Goal: Task Accomplishment & Management: Manage account settings

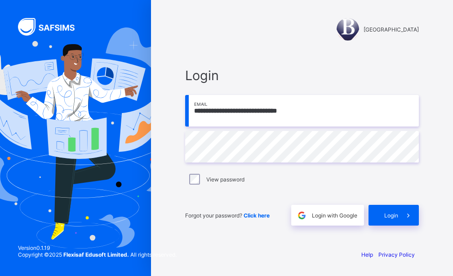
type input "**********"
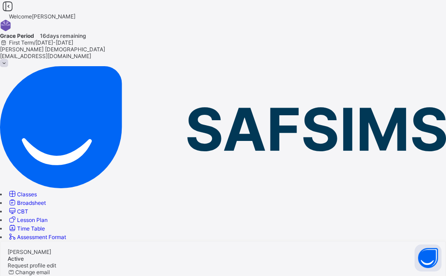
click at [37, 191] on link "Classes" at bounding box center [22, 194] width 29 height 7
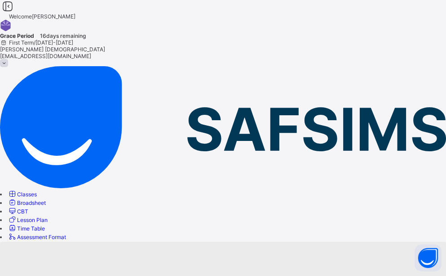
click at [37, 191] on link "Classes" at bounding box center [22, 194] width 29 height 7
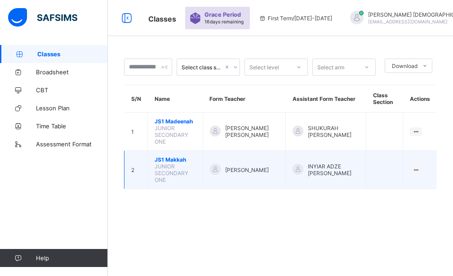
click at [171, 156] on span "JS1 Makkah" at bounding box center [175, 159] width 41 height 7
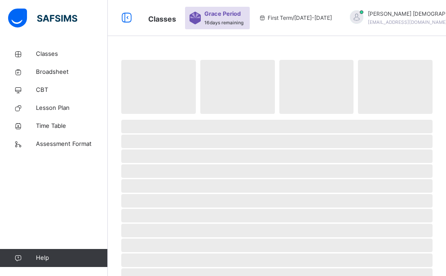
click at [171, 152] on span "‌" at bounding box center [276, 155] width 311 height 13
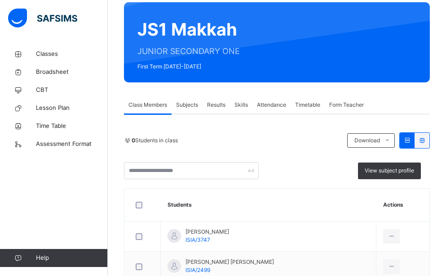
scroll to position [45, 0]
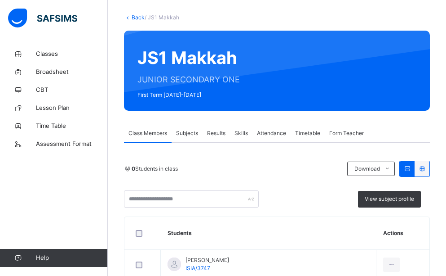
click at [158, 134] on span "Class Members" at bounding box center [148, 133] width 39 height 8
click at [193, 135] on span "Subjects" at bounding box center [187, 133] width 22 height 8
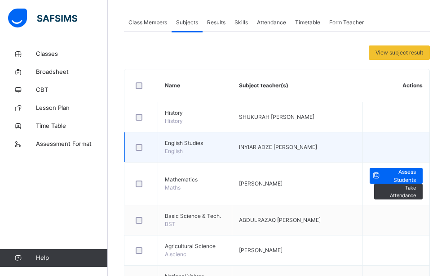
scroll to position [90, 0]
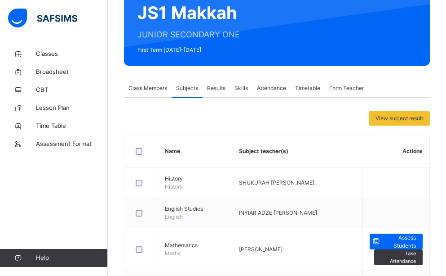
click at [159, 87] on span "Class Members" at bounding box center [148, 88] width 39 height 8
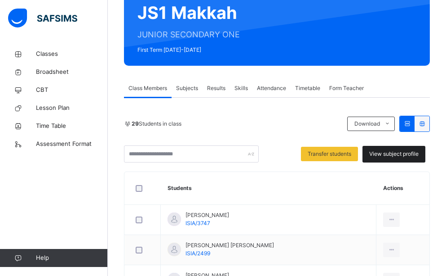
click at [388, 158] on div "View subject profile" at bounding box center [394, 154] width 63 height 17
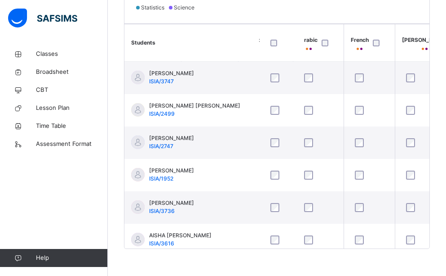
scroll to position [0, 593]
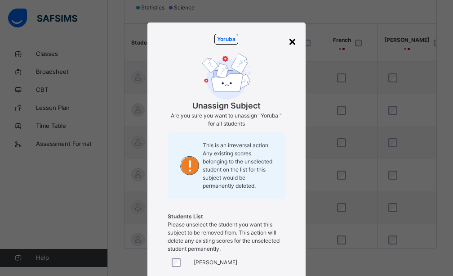
click at [291, 41] on div "×" at bounding box center [292, 40] width 9 height 19
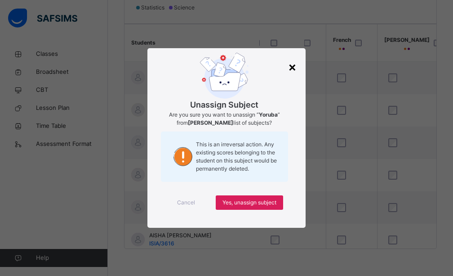
click at [293, 67] on div "×" at bounding box center [292, 66] width 9 height 19
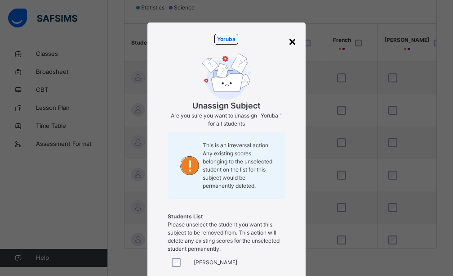
click at [291, 37] on div "×" at bounding box center [292, 40] width 9 height 19
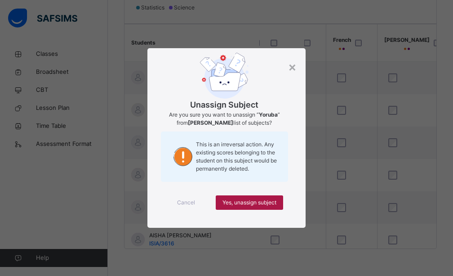
click at [238, 200] on span "Yes, unassign subject" at bounding box center [249, 202] width 54 height 8
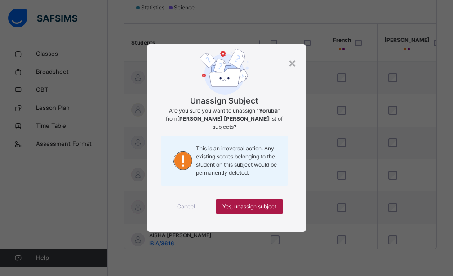
click at [241, 206] on span "Yes, unassign subject" at bounding box center [249, 206] width 54 height 8
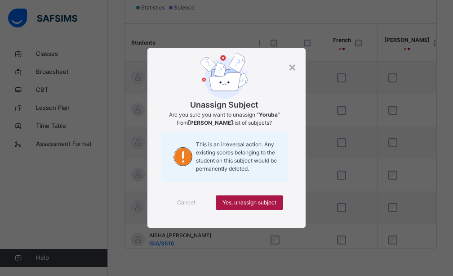
click at [262, 200] on span "Yes, unassign subject" at bounding box center [249, 202] width 54 height 8
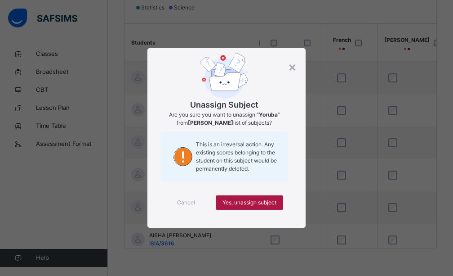
click at [253, 202] on span "Yes, unassign subject" at bounding box center [249, 202] width 54 height 8
click at [276, 196] on div "Yes, unassign subject" at bounding box center [249, 202] width 67 height 14
click at [277, 203] on div "Yes, unassign subject" at bounding box center [249, 202] width 67 height 14
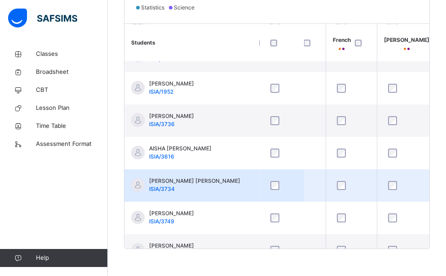
scroll to position [90, 593]
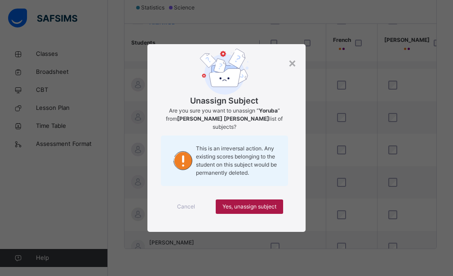
click at [262, 199] on div "Yes, unassign subject" at bounding box center [249, 206] width 67 height 14
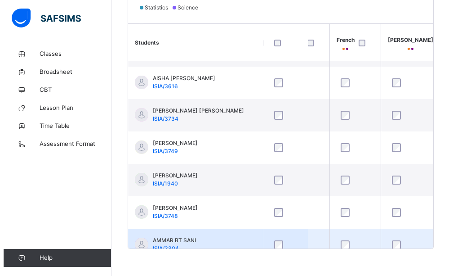
scroll to position [180, 593]
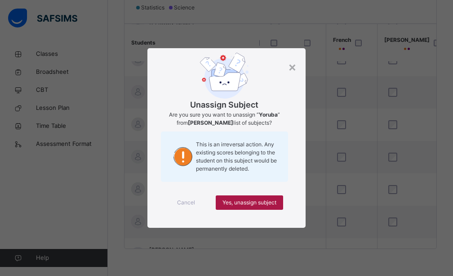
click at [271, 201] on span "Yes, unassign subject" at bounding box center [249, 202] width 54 height 8
click at [273, 201] on span "Yes, unassign subject" at bounding box center [249, 202] width 54 height 8
click at [268, 197] on div "Yes, unassign subject" at bounding box center [249, 202] width 67 height 14
click at [261, 205] on span "Yes, unassign subject" at bounding box center [249, 202] width 54 height 8
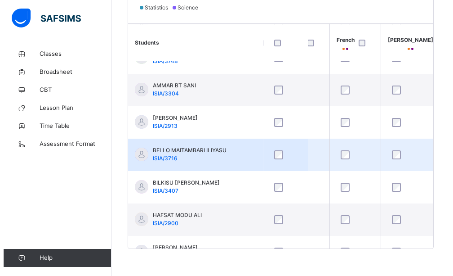
scroll to position [315, 593]
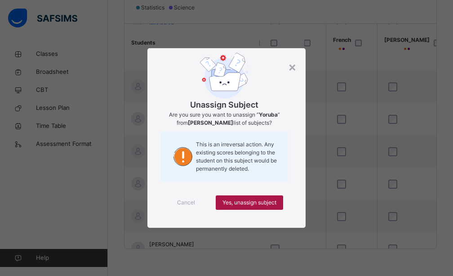
click at [267, 203] on span "Yes, unassign subject" at bounding box center [249, 202] width 54 height 8
click at [270, 205] on span "Yes, unassign subject" at bounding box center [249, 202] width 54 height 8
click at [274, 199] on span "Yes, unassign subject" at bounding box center [249, 202] width 54 height 8
click at [267, 202] on span "Yes, unassign subject" at bounding box center [249, 202] width 54 height 8
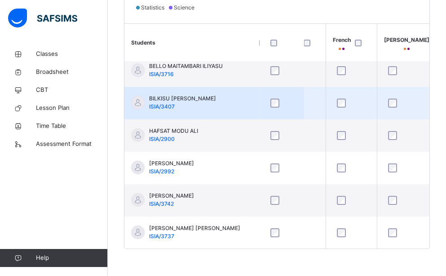
scroll to position [405, 593]
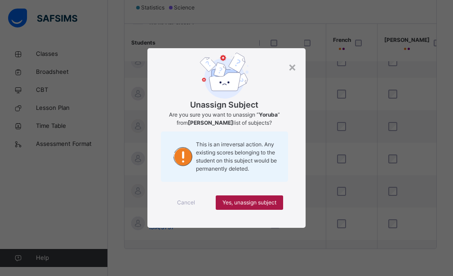
click at [275, 203] on span "Yes, unassign subject" at bounding box center [249, 202] width 54 height 8
click at [276, 204] on span "Yes, unassign subject" at bounding box center [249, 202] width 54 height 8
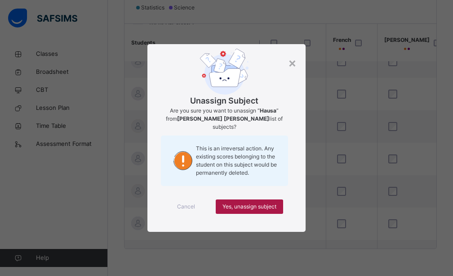
click at [266, 205] on span "Yes, unassign subject" at bounding box center [249, 206] width 54 height 8
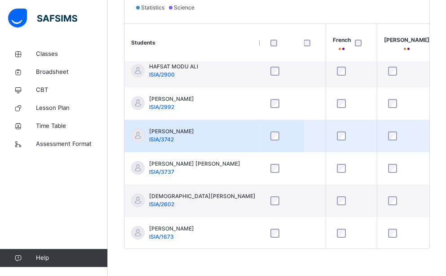
scroll to position [494, 593]
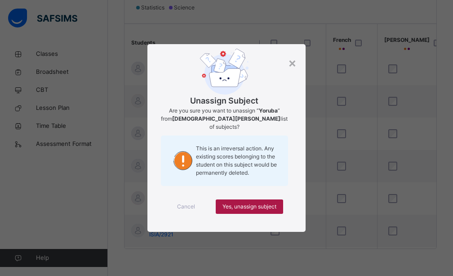
click at [271, 199] on div "Yes, unassign subject" at bounding box center [249, 206] width 67 height 14
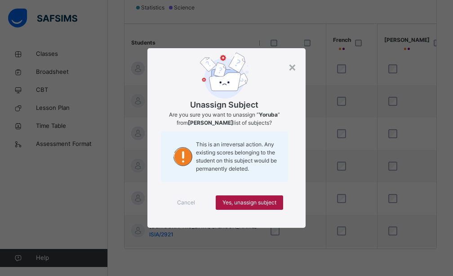
click at [276, 199] on span "Yes, unassign subject" at bounding box center [249, 202] width 54 height 8
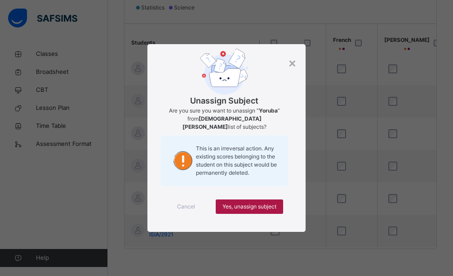
click at [269, 204] on span "Yes, unassign subject" at bounding box center [249, 206] width 54 height 8
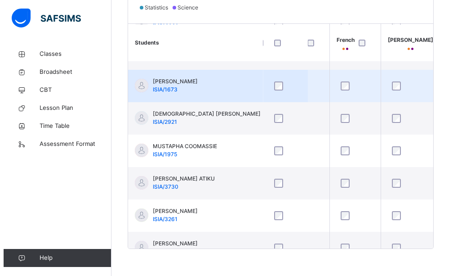
scroll to position [629, 593]
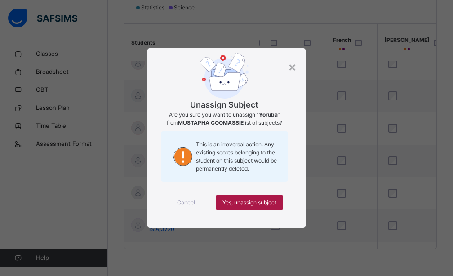
click at [257, 199] on span "Yes, unassign subject" at bounding box center [249, 202] width 54 height 8
click at [269, 199] on span "Yes, unassign subject" at bounding box center [249, 202] width 54 height 8
click at [271, 203] on span "Yes, unassign subject" at bounding box center [249, 202] width 54 height 8
click at [269, 203] on span "Yes, unassign subject" at bounding box center [249, 202] width 54 height 8
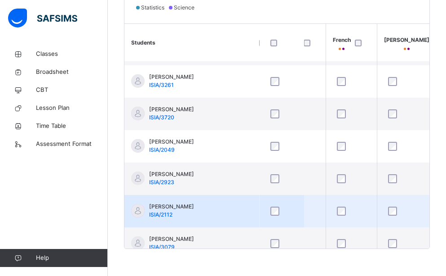
scroll to position [756, 593]
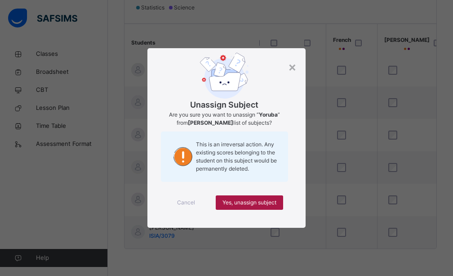
click at [255, 205] on span "Yes, unassign subject" at bounding box center [249, 202] width 54 height 8
click at [278, 205] on div "Yes, unassign subject" at bounding box center [249, 202] width 67 height 14
click at [270, 202] on span "Yes, unassign subject" at bounding box center [249, 202] width 54 height 8
click at [266, 201] on span "Yes, unassign subject" at bounding box center [249, 202] width 54 height 8
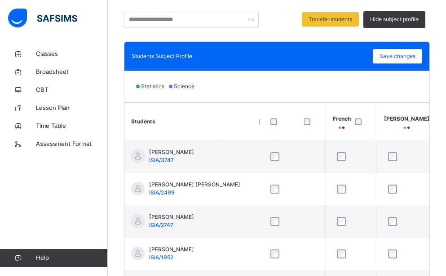
scroll to position [211, 0]
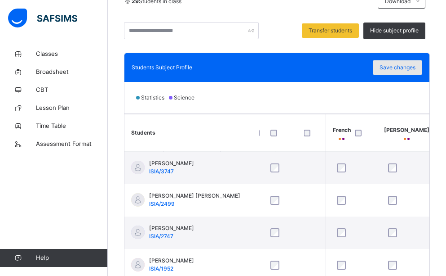
click at [390, 68] on span "Save changes" at bounding box center [398, 67] width 36 height 8
click at [391, 68] on div "Save changes" at bounding box center [397, 67] width 49 height 14
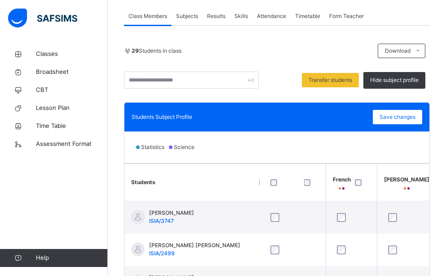
scroll to position [121, 0]
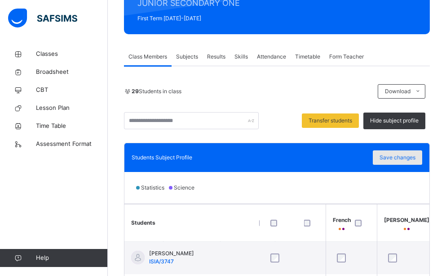
click at [397, 156] on span "Save changes" at bounding box center [398, 157] width 36 height 8
click at [416, 158] on span "Save changes" at bounding box center [398, 157] width 36 height 8
click at [402, 158] on div "Save changes" at bounding box center [397, 157] width 49 height 14
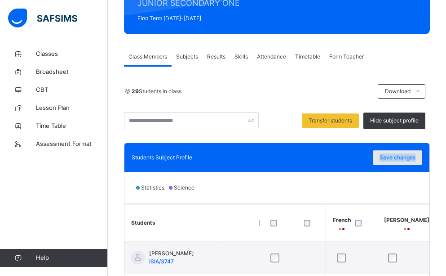
click at [402, 158] on div "Save changes" at bounding box center [397, 157] width 49 height 14
click at [188, 54] on span "Subjects" at bounding box center [187, 57] width 22 height 8
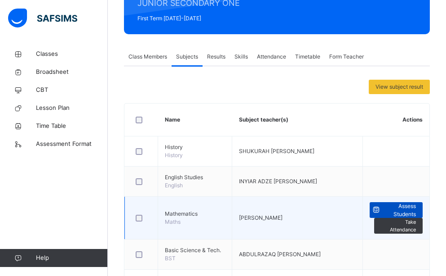
click at [399, 215] on span "Assess Students" at bounding box center [399, 210] width 34 height 16
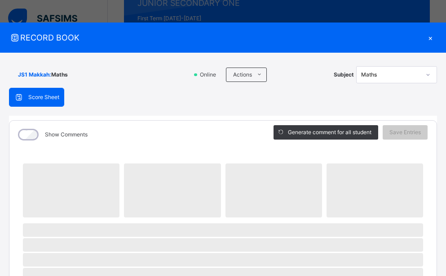
click at [399, 215] on span "‌" at bounding box center [375, 190] width 97 height 54
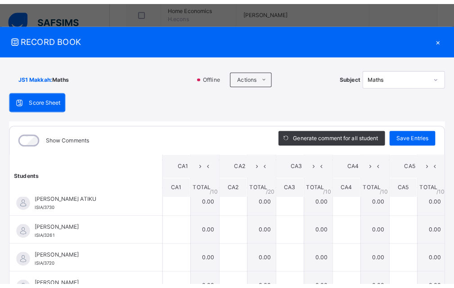
scroll to position [570, 0]
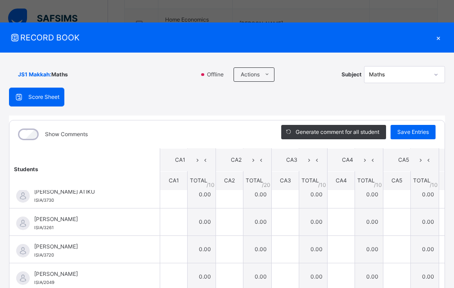
click at [444, 39] on div "×" at bounding box center [437, 37] width 13 height 12
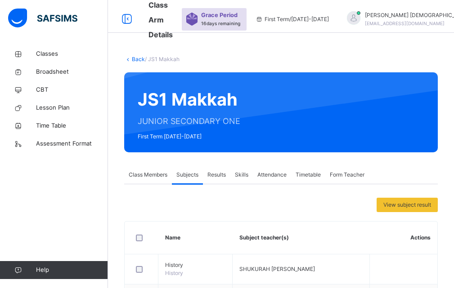
scroll to position [0, 0]
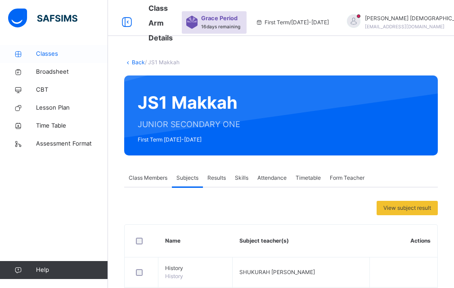
click at [47, 53] on span "Classes" at bounding box center [72, 53] width 72 height 9
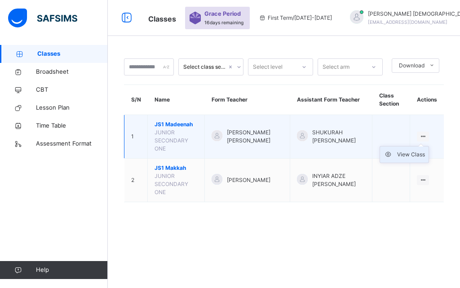
click at [422, 151] on div "View Class" at bounding box center [411, 154] width 28 height 9
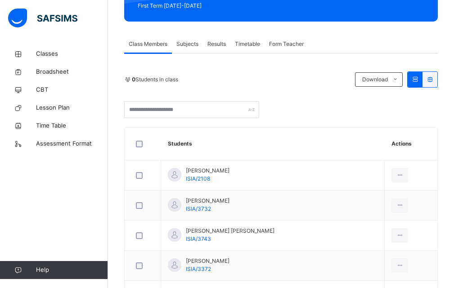
scroll to position [135, 0]
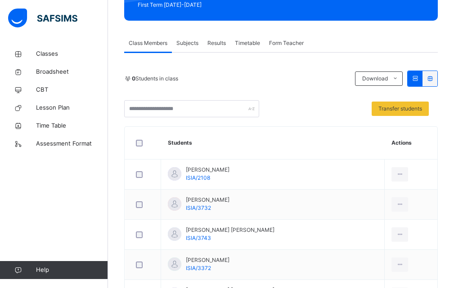
click at [135, 139] on div at bounding box center [143, 142] width 22 height 19
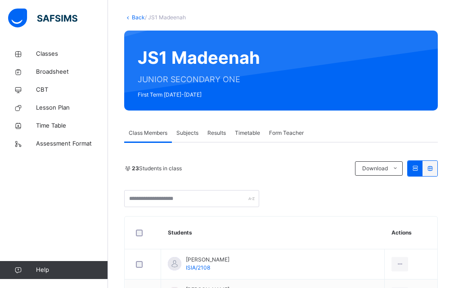
scroll to position [0, 0]
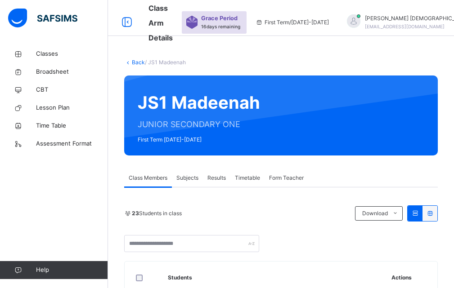
click at [129, 63] on icon at bounding box center [128, 62] width 8 height 7
click at [135, 59] on link "Back" at bounding box center [138, 62] width 13 height 7
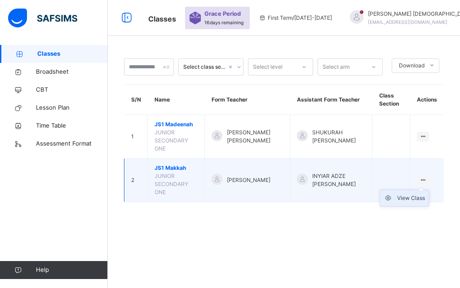
click at [419, 194] on div "View Class" at bounding box center [411, 198] width 28 height 9
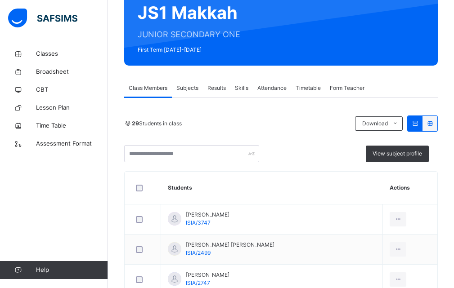
scroll to position [135, 0]
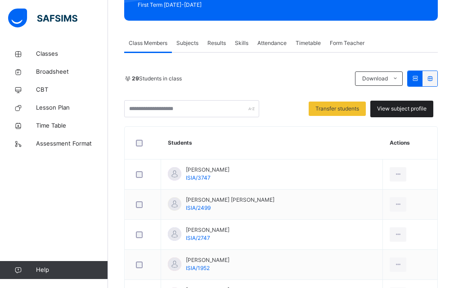
click at [398, 111] on span "View subject profile" at bounding box center [401, 109] width 49 height 8
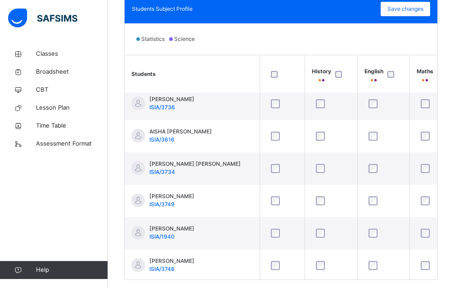
click at [318, 46] on div "Statistics Science" at bounding box center [280, 38] width 312 height 31
click at [291, 72] on div at bounding box center [282, 74] width 27 height 7
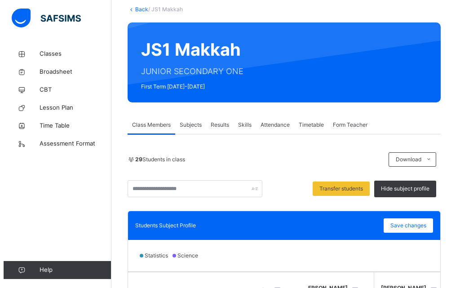
scroll to position [0, 0]
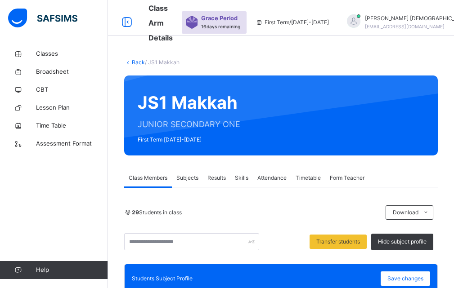
click at [426, 97] on span "Logout" at bounding box center [455, 99] width 59 height 12
